Goal: Task Accomplishment & Management: Manage account settings

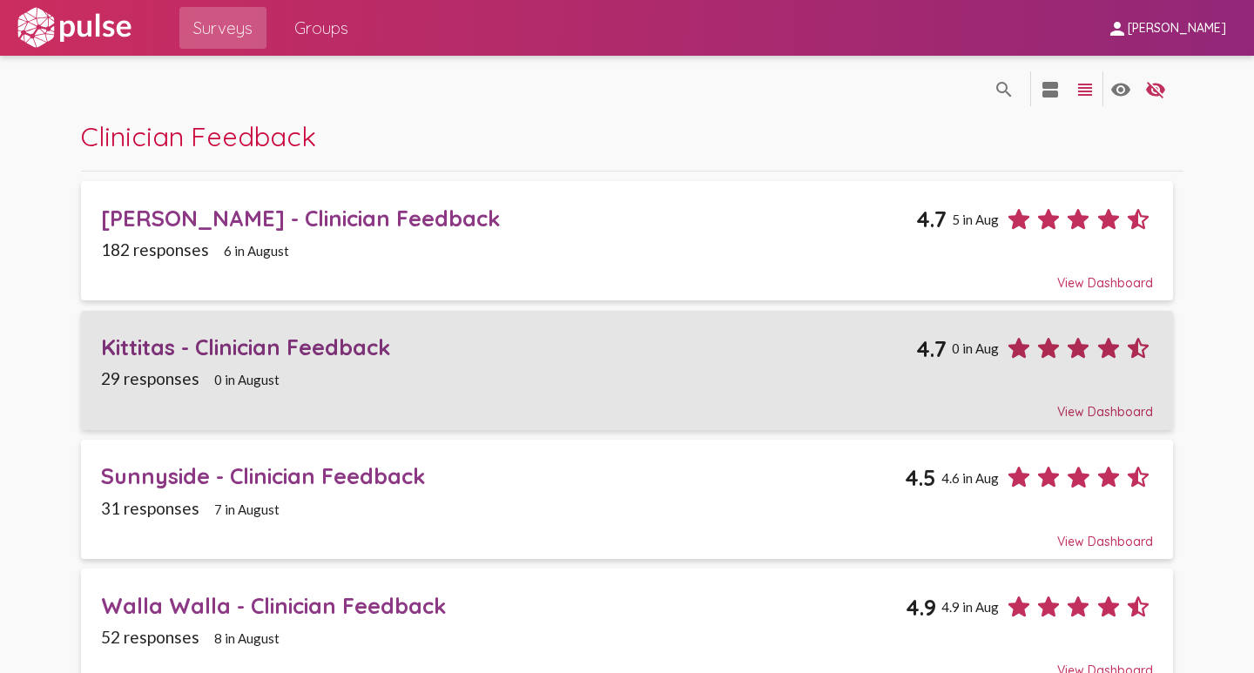
click at [278, 351] on div "Kittitas - Clinician Feedback" at bounding box center [508, 346] width 815 height 27
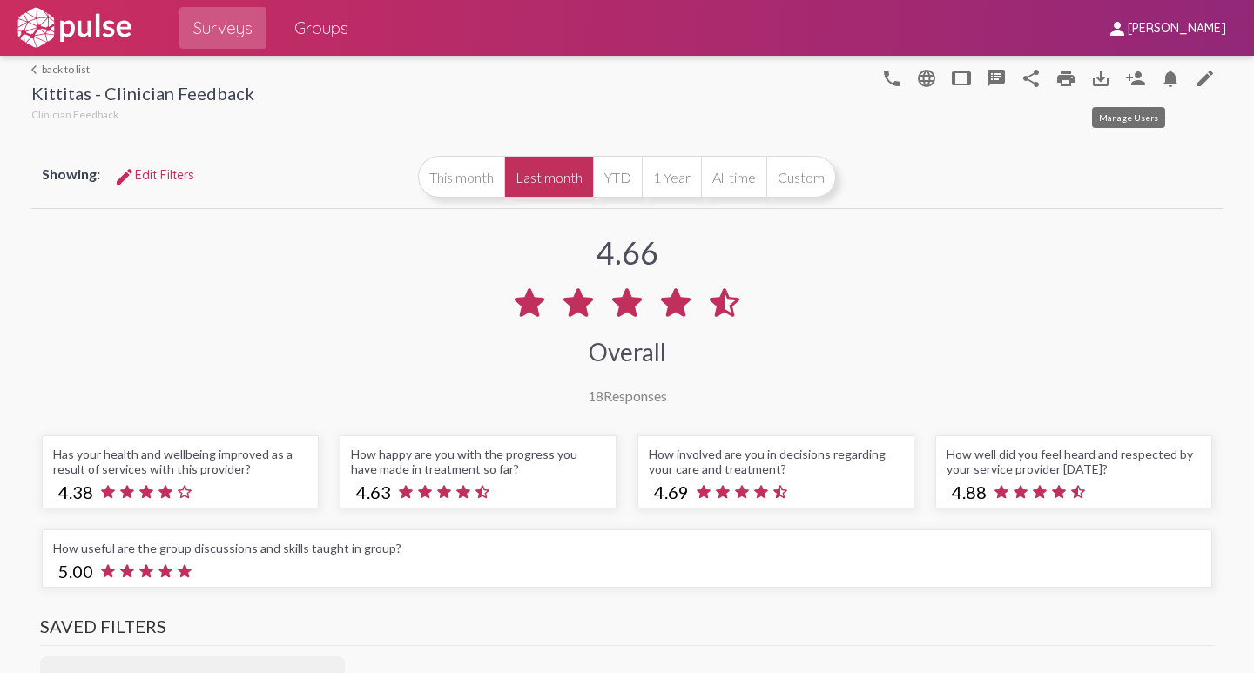
click at [1127, 79] on mat-icon "person_add" at bounding box center [1135, 78] width 21 height 21
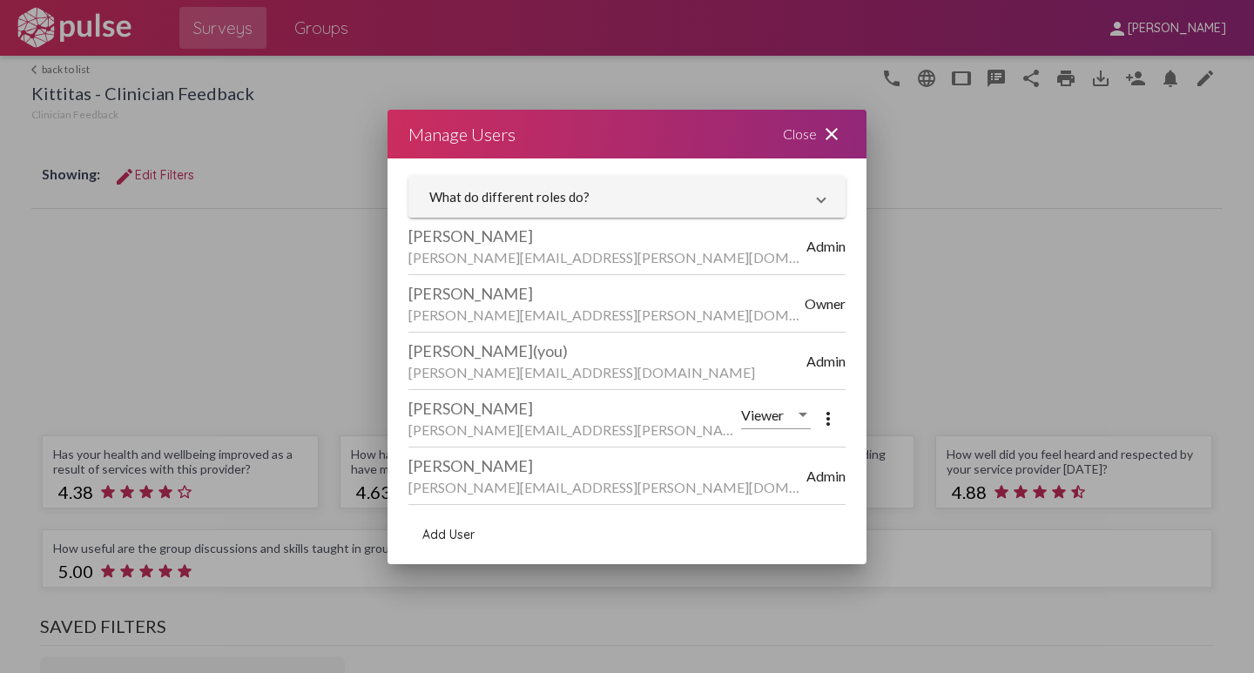
click at [444, 532] on span "Add User" at bounding box center [448, 535] width 52 height 16
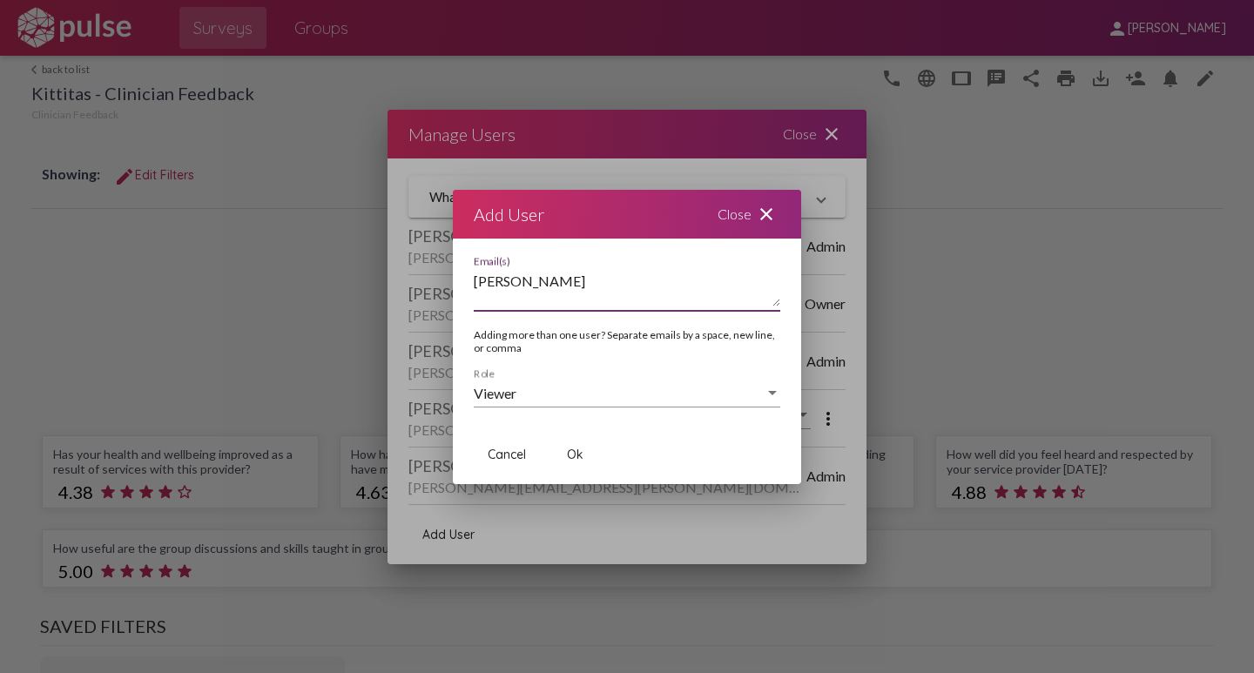
click at [492, 282] on textarea "[PERSON_NAME]" at bounding box center [627, 289] width 306 height 35
click at [532, 285] on textarea "[PERSON_NAME].corbet" at bounding box center [627, 289] width 306 height 35
type textarea "[PERSON_NAME][EMAIL_ADDRESS][DOMAIN_NAME]"
click at [574, 451] on span "Ok" at bounding box center [575, 455] width 17 height 16
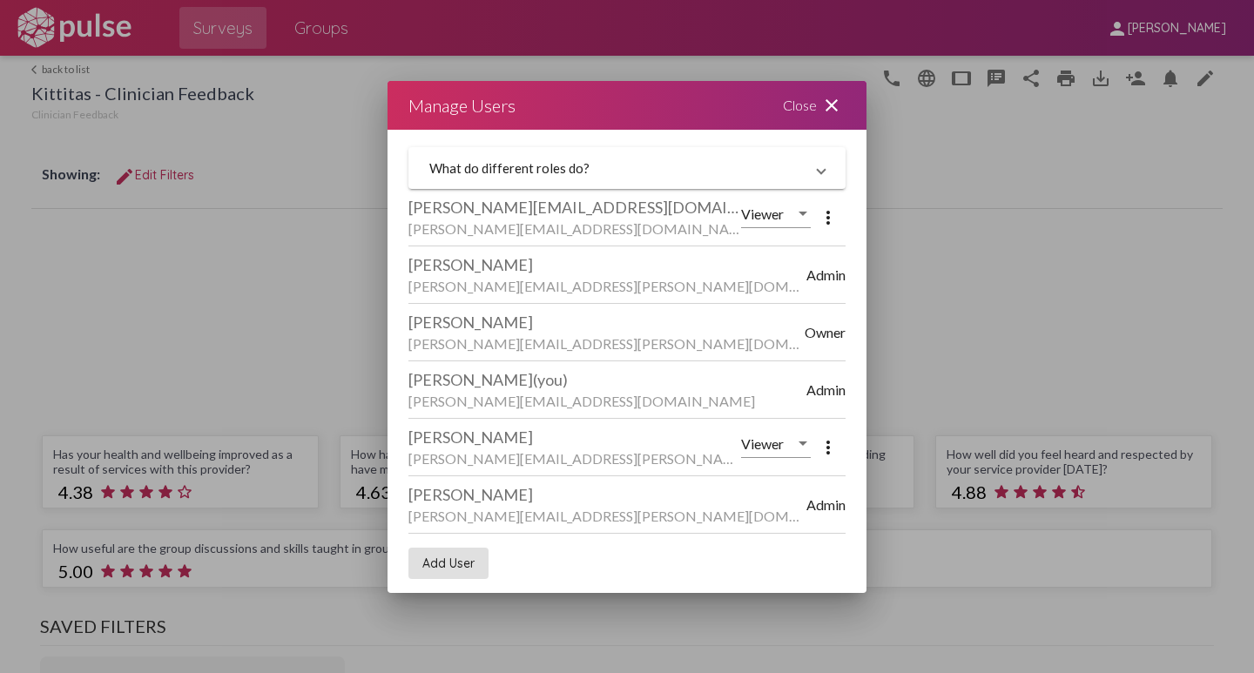
click at [50, 65] on div at bounding box center [627, 336] width 1254 height 673
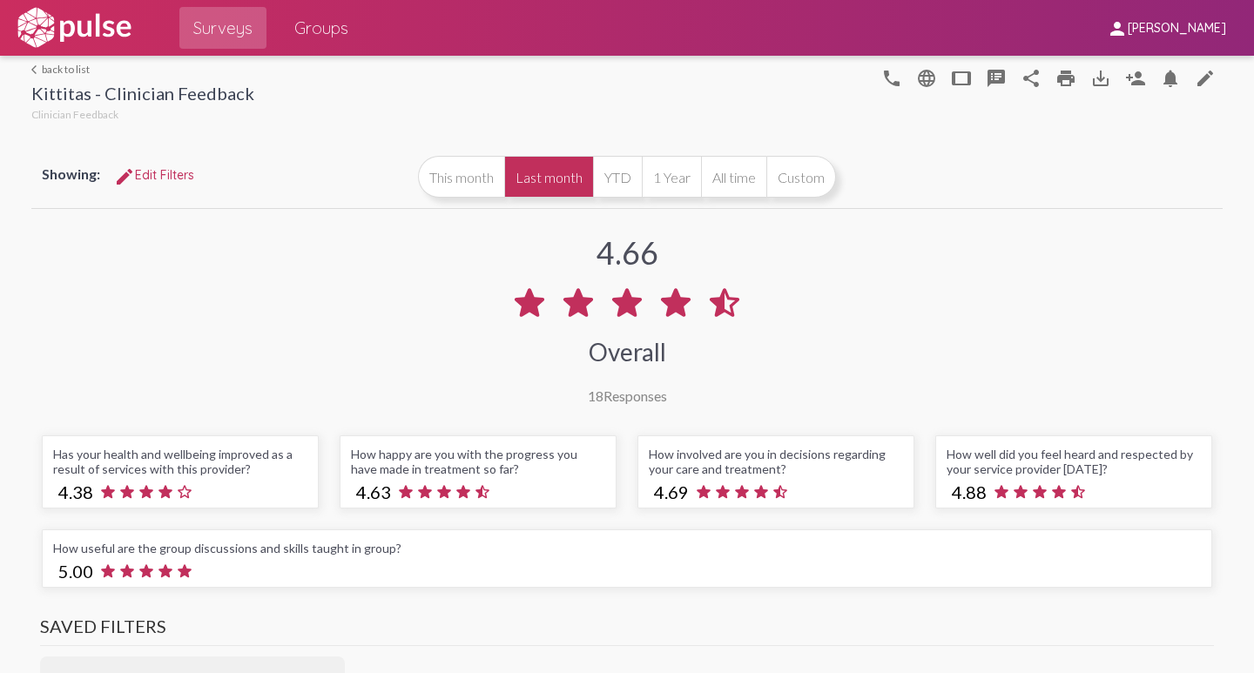
click at [50, 67] on link "arrow_back_ios back to list" at bounding box center [142, 69] width 223 height 13
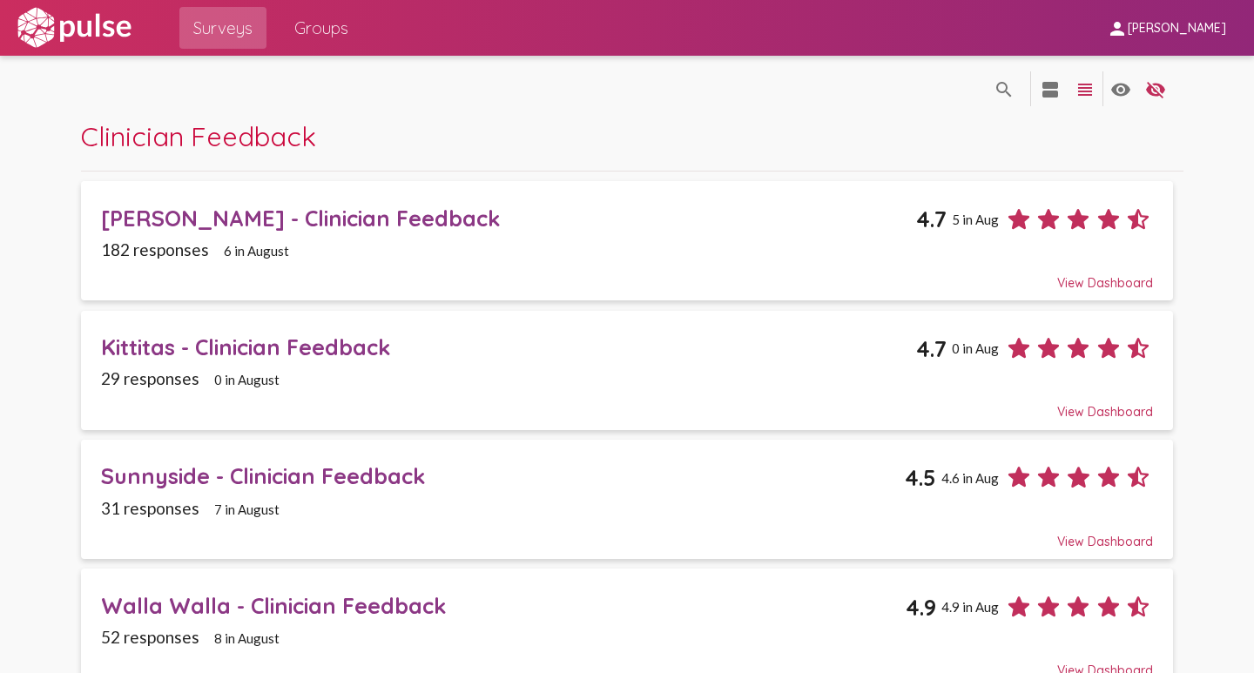
click at [301, 599] on div "Walla Walla - Clinician Feedback" at bounding box center [503, 605] width 804 height 27
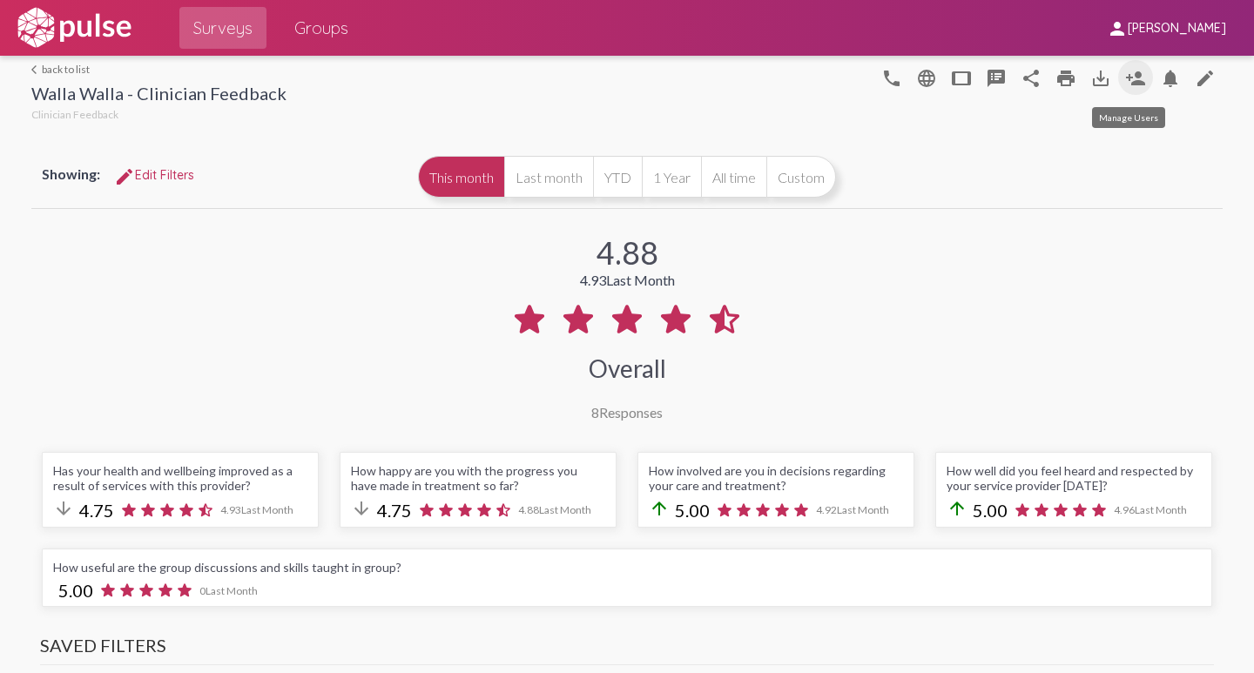
click at [1126, 72] on mat-icon "person_add" at bounding box center [1135, 78] width 21 height 21
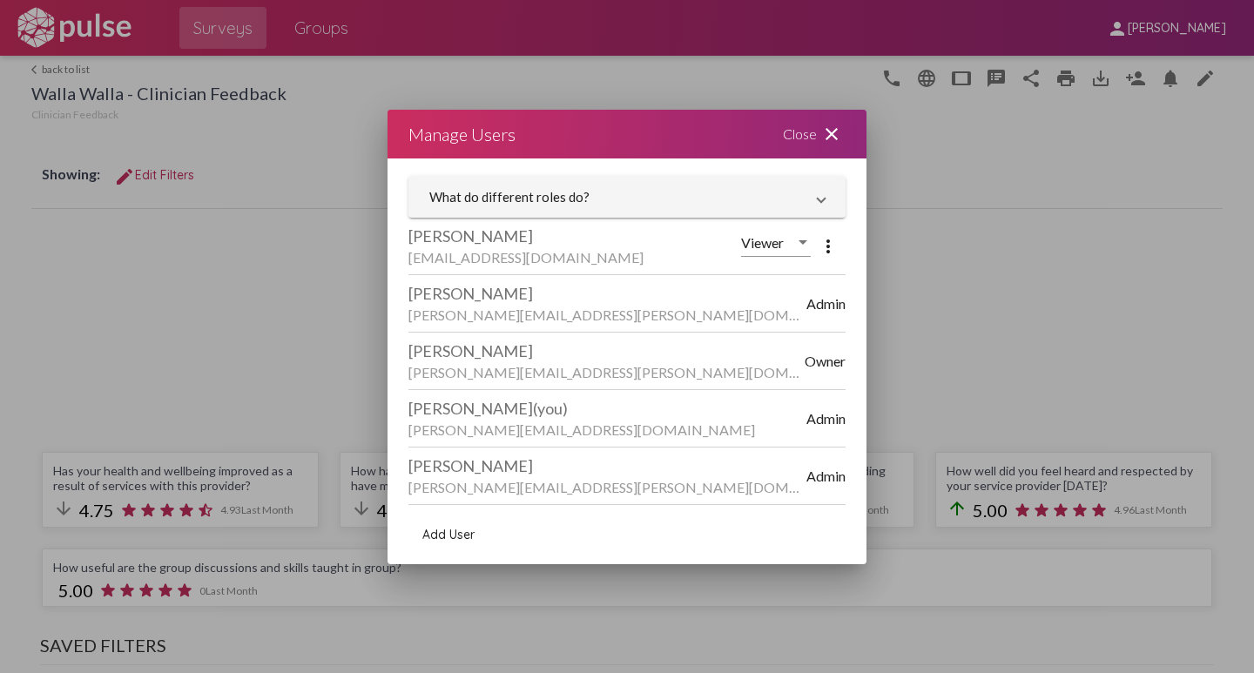
click at [436, 532] on span "Add User" at bounding box center [448, 535] width 52 height 16
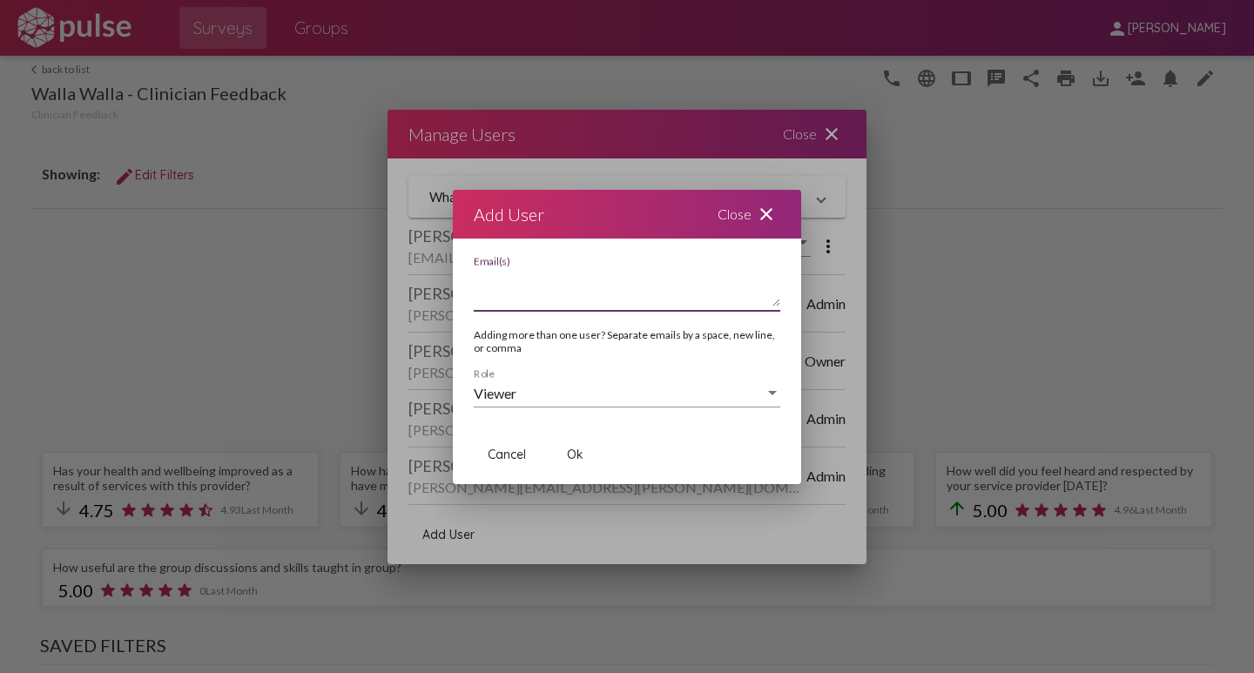
click at [487, 297] on textarea "Email(s)" at bounding box center [627, 289] width 306 height 35
type textarea "[EMAIL_ADDRESS][PERSON_NAME][DOMAIN_NAME]"
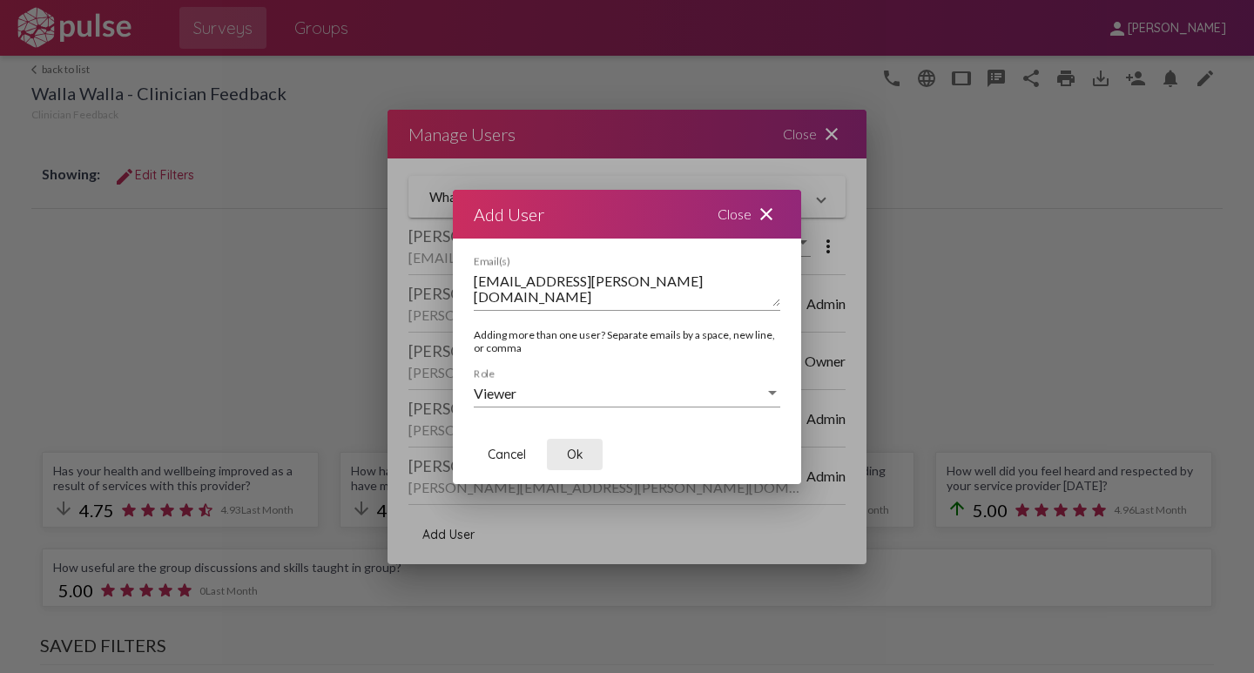
click at [576, 457] on span "Ok" at bounding box center [575, 455] width 17 height 16
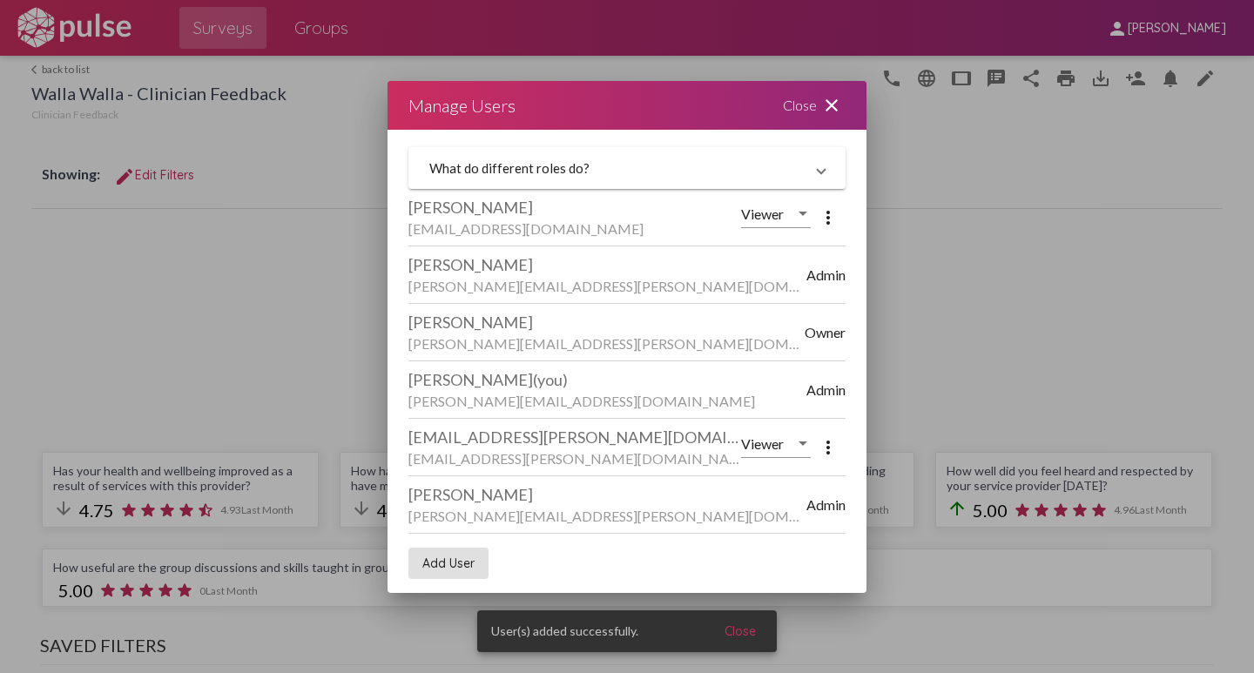
click at [828, 107] on mat-icon "close" at bounding box center [831, 105] width 21 height 21
